Goal: Information Seeking & Learning: Learn about a topic

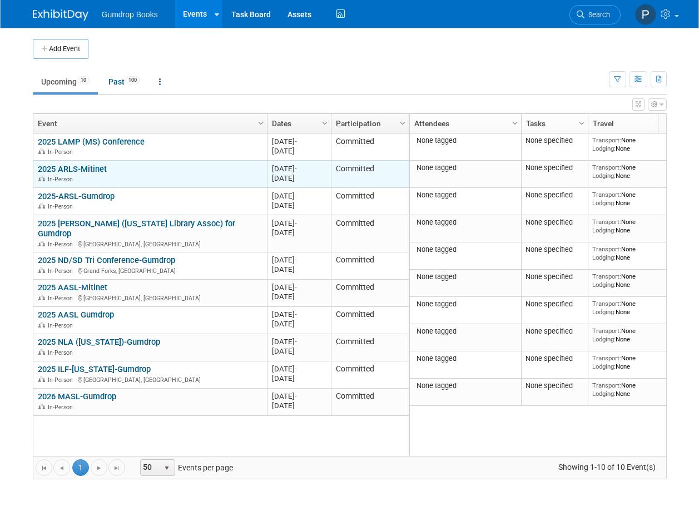
click at [162, 176] on div "In-Person" at bounding box center [150, 178] width 224 height 9
click at [77, 165] on link "2025 ARLS-Mitinet" at bounding box center [72, 169] width 69 height 10
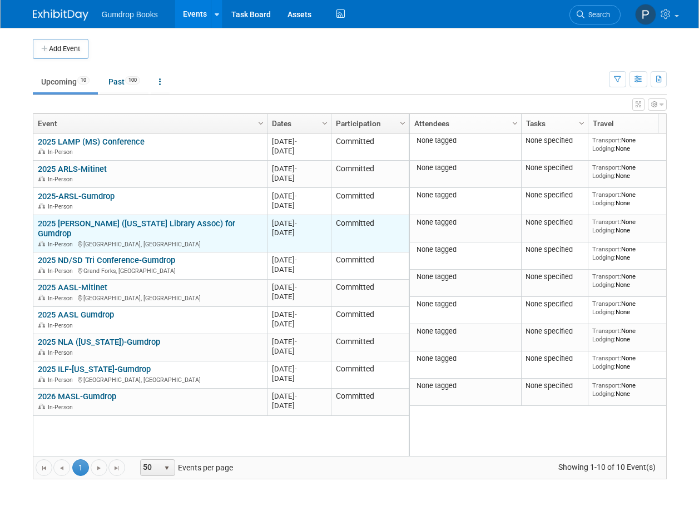
click at [109, 226] on link "2025 [PERSON_NAME] ([US_STATE] Library Assoc) for Gumdrop" at bounding box center [136, 228] width 197 height 21
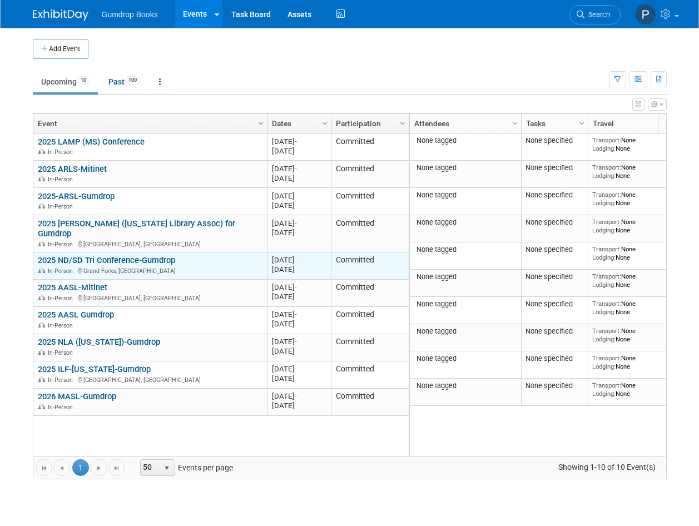
click at [105, 255] on link "2025 ND/SD Tri Conference-Gumdrop" at bounding box center [106, 260] width 137 height 10
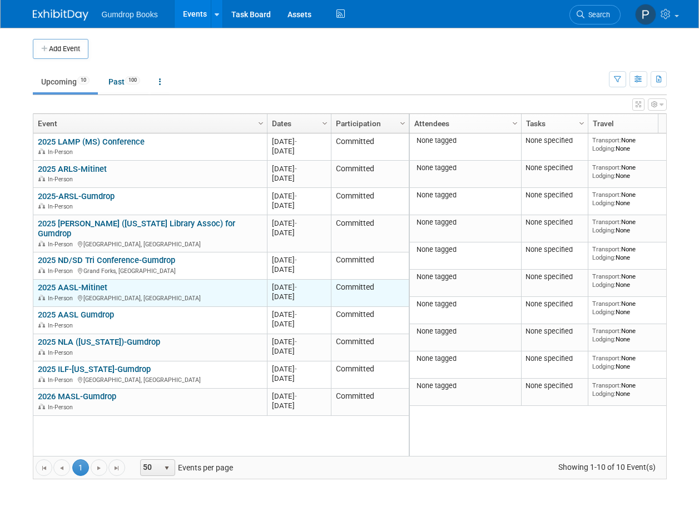
click at [124, 282] on div "2025 AASL-Mitinet In-Person St. Louis, MO" at bounding box center [150, 291] width 224 height 19
click at [86, 282] on link "2025 AASL-Mitinet" at bounding box center [72, 287] width 69 height 10
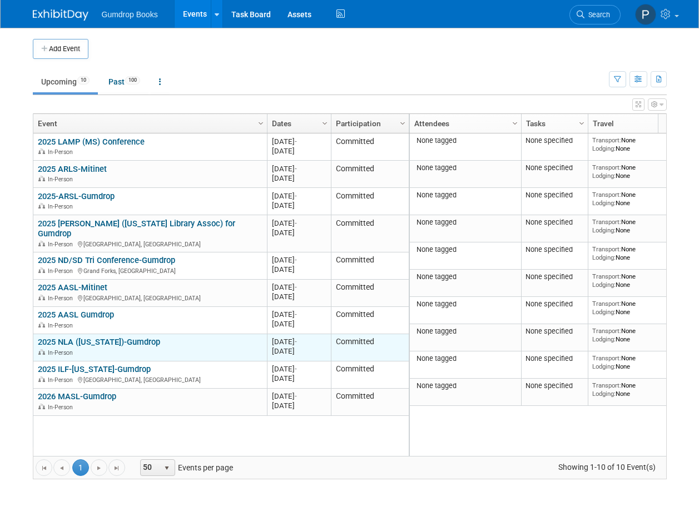
click at [135, 347] on div "In-Person" at bounding box center [150, 351] width 224 height 9
click at [126, 337] on link "2025 NLA (Nebraska)-Gumdrop" at bounding box center [99, 342] width 122 height 10
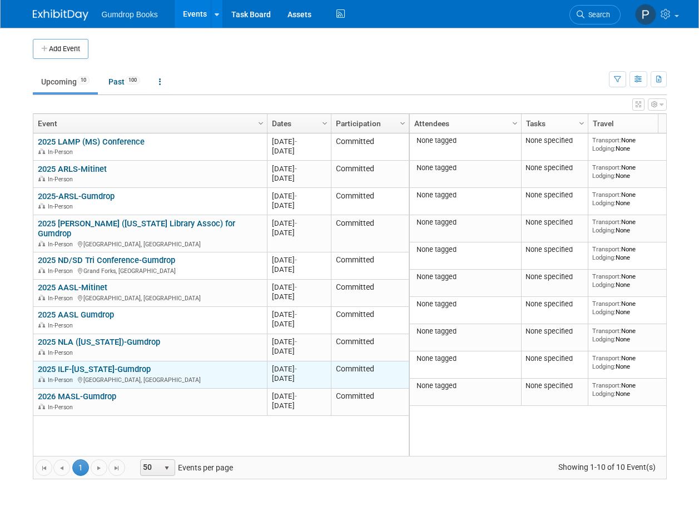
click at [102, 364] on link "2025 ILF-[US_STATE]-Gumdrop" at bounding box center [94, 369] width 113 height 10
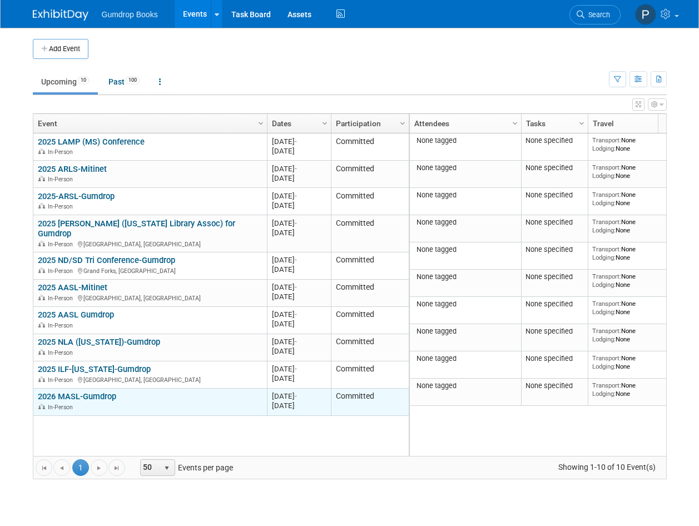
click at [99, 391] on link "2026 MASL-Gumdrop" at bounding box center [77, 396] width 78 height 10
